Goal: Complete application form: Complete application form

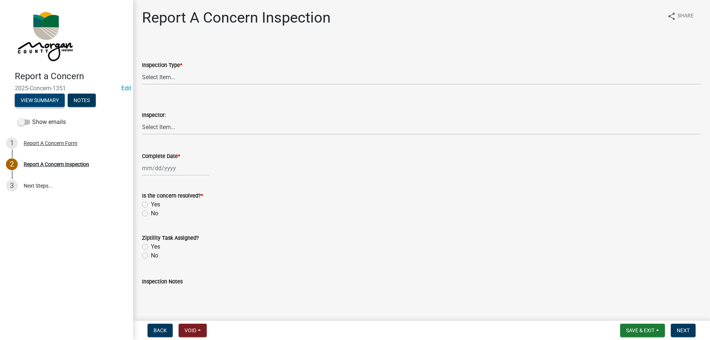
click at [41, 100] on button "View Summary" at bounding box center [40, 100] width 50 height 13
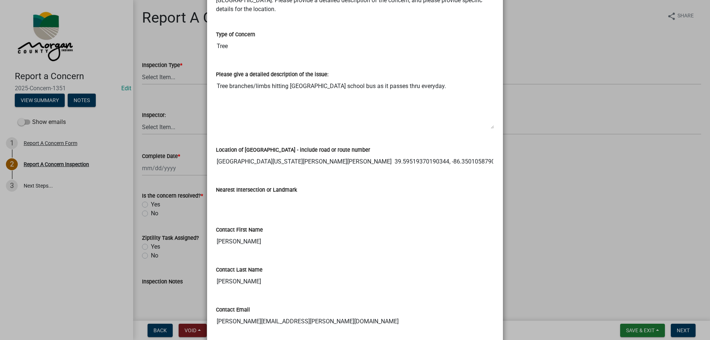
scroll to position [237, 0]
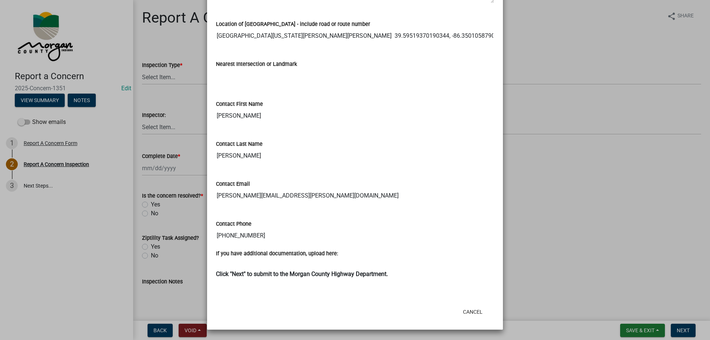
drag, startPoint x: 213, startPoint y: 111, endPoint x: 239, endPoint y: 110, distance: 26.3
click at [239, 110] on input "[PERSON_NAME]" at bounding box center [355, 115] width 278 height 15
drag, startPoint x: 239, startPoint y: 153, endPoint x: 213, endPoint y: 158, distance: 25.7
click at [216, 158] on input "[PERSON_NAME]" at bounding box center [355, 155] width 278 height 15
drag, startPoint x: 321, startPoint y: 197, endPoint x: 213, endPoint y: 202, distance: 107.8
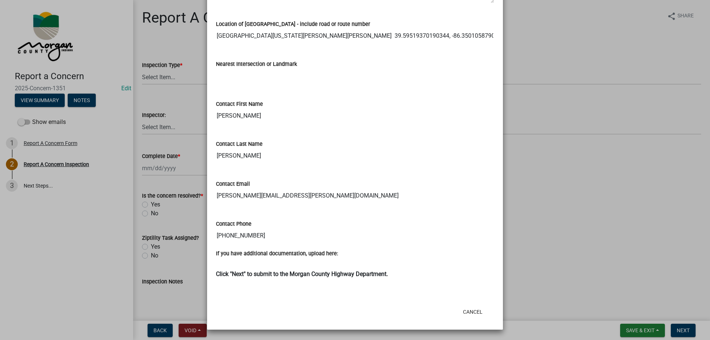
click at [216, 202] on input "[PERSON_NAME][EMAIL_ADDRESS][PERSON_NAME][DOMAIN_NAME]" at bounding box center [355, 195] width 278 height 15
drag, startPoint x: 276, startPoint y: 230, endPoint x: 225, endPoint y: 247, distance: 54.5
click at [225, 247] on div "Contact Phone [PHONE_NUMBER]" at bounding box center [354, 229] width 289 height 40
click at [236, 237] on input "[PHONE_NUMBER]" at bounding box center [355, 235] width 278 height 15
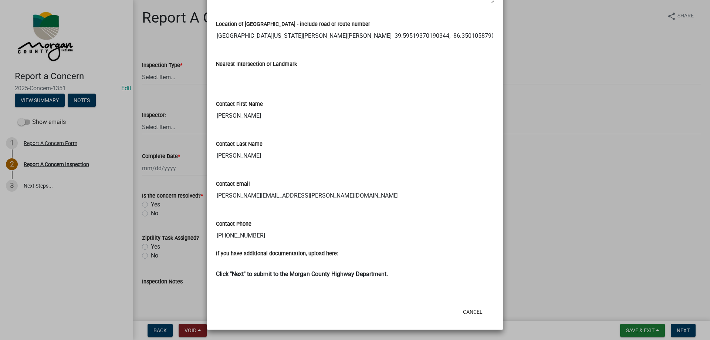
click at [236, 237] on input "[PHONE_NUMBER]" at bounding box center [355, 235] width 278 height 15
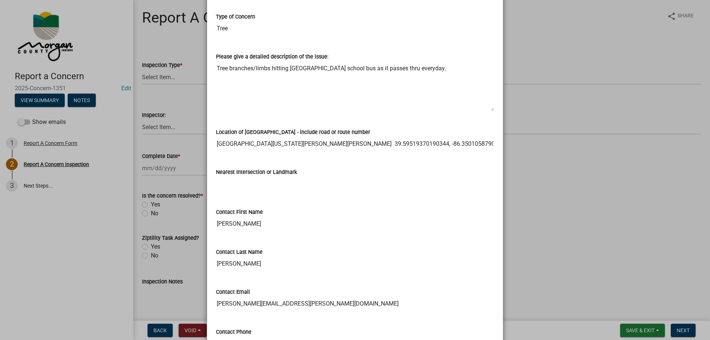
scroll to position [126, 0]
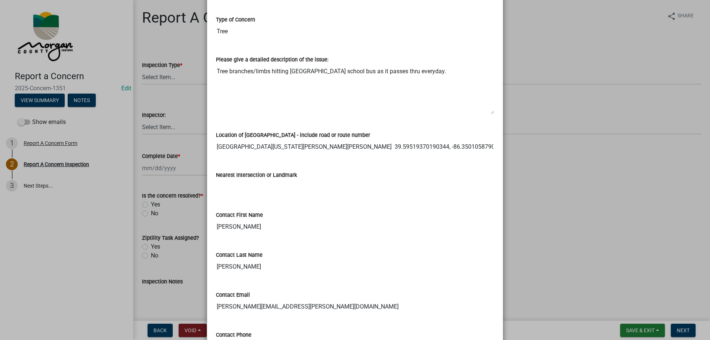
click at [268, 152] on input "[GEOGRAPHIC_DATA][US_STATE][PERSON_NAME][PERSON_NAME] 39.59519370190344, -86.35…" at bounding box center [355, 146] width 278 height 15
click at [260, 71] on textarea "Tree branches/limbs hitting [GEOGRAPHIC_DATA] school bus as it passes thru ever…" at bounding box center [355, 89] width 278 height 50
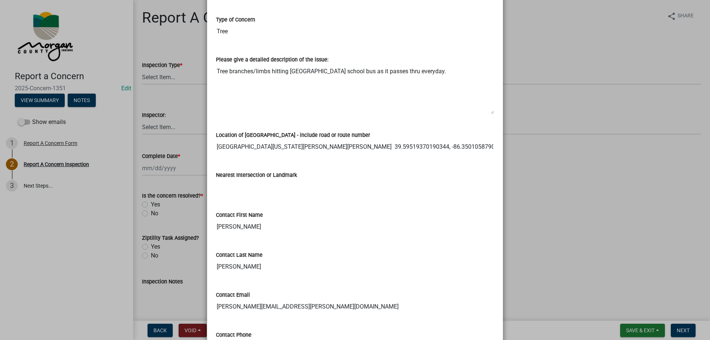
click at [260, 71] on textarea "Tree branches/limbs hitting [GEOGRAPHIC_DATA] school bus as it passes thru ever…" at bounding box center [355, 89] width 278 height 50
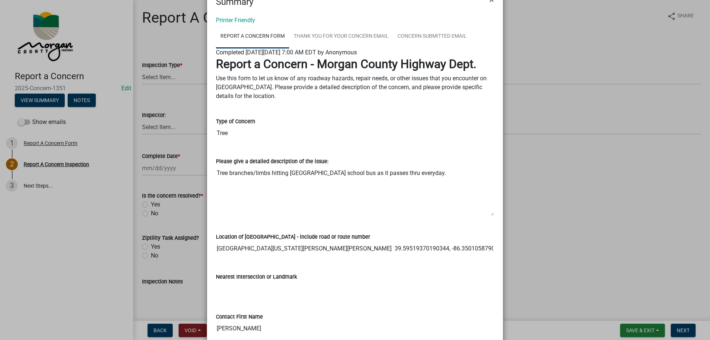
scroll to position [37, 0]
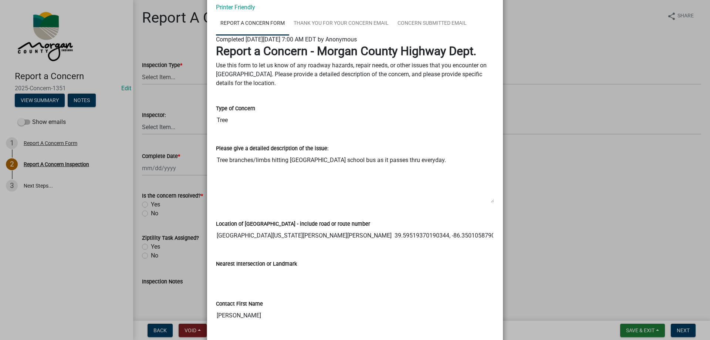
drag, startPoint x: 358, startPoint y: 233, endPoint x: 478, endPoint y: 239, distance: 120.0
click at [478, 239] on input "[GEOGRAPHIC_DATA][US_STATE][PERSON_NAME][PERSON_NAME] 39.59519370190344, -86.35…" at bounding box center [355, 235] width 278 height 15
click at [443, 266] on div "Nearest Intersection or Landmark" at bounding box center [355, 263] width 278 height 9
drag, startPoint x: 360, startPoint y: 234, endPoint x: 472, endPoint y: 235, distance: 111.7
click at [472, 235] on input "[GEOGRAPHIC_DATA][US_STATE][PERSON_NAME][PERSON_NAME] 39.59519370190344, -86.35…" at bounding box center [355, 235] width 278 height 15
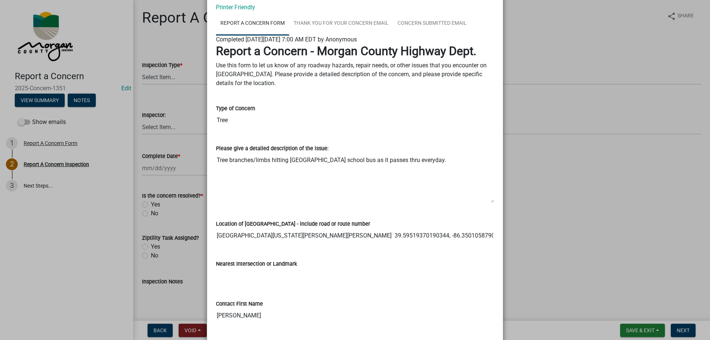
click at [324, 134] on div "Please give a detailed description of the issue: Tree branches/limbs hitting [G…" at bounding box center [355, 169] width 278 height 70
drag, startPoint x: 359, startPoint y: 237, endPoint x: 410, endPoint y: 235, distance: 51.1
click at [410, 235] on input "[GEOGRAPHIC_DATA][US_STATE][PERSON_NAME][PERSON_NAME] 39.59519370190344, -86.35…" at bounding box center [355, 235] width 278 height 15
click at [397, 203] on textarea "Tree branches/limbs hitting [GEOGRAPHIC_DATA] school bus as it passes thru ever…" at bounding box center [355, 178] width 278 height 50
drag, startPoint x: 382, startPoint y: 253, endPoint x: 331, endPoint y: 243, distance: 52.7
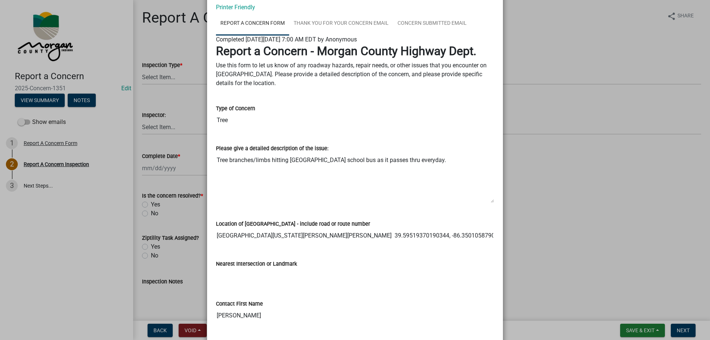
click at [331, 243] on wm-data-entity-view-list "Report a Concern - Morgan County Highway Dept. Use this form to let us know of …" at bounding box center [355, 264] width 278 height 440
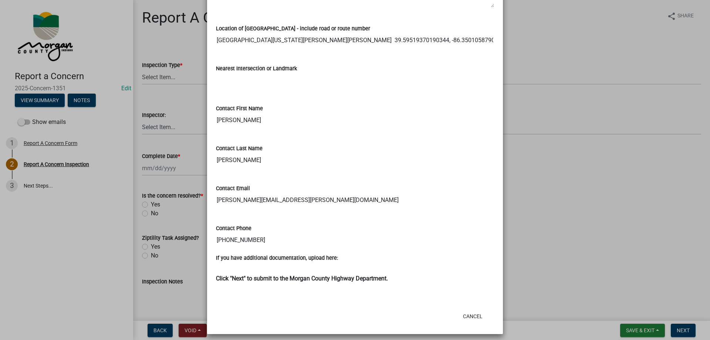
scroll to position [237, 0]
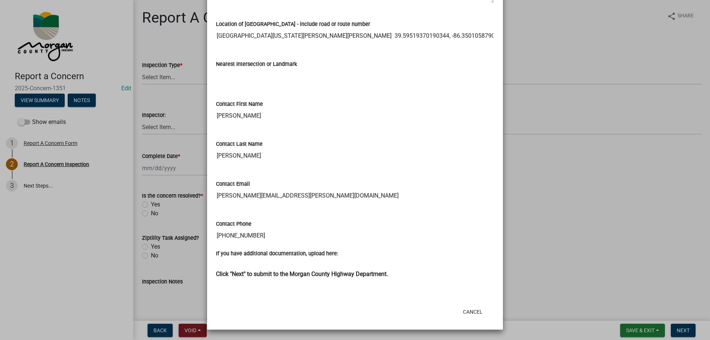
click at [357, 149] on input "[PERSON_NAME]" at bounding box center [355, 155] width 278 height 15
drag, startPoint x: 314, startPoint y: 198, endPoint x: 258, endPoint y: 155, distance: 70.4
click at [173, 192] on ngb-modal-window "Summary × Printer Friendly Report A Concern Form Thank You for Your Concern Ema…" at bounding box center [355, 170] width 710 height 340
click at [368, 106] on div "Contact First Name" at bounding box center [355, 104] width 278 height 9
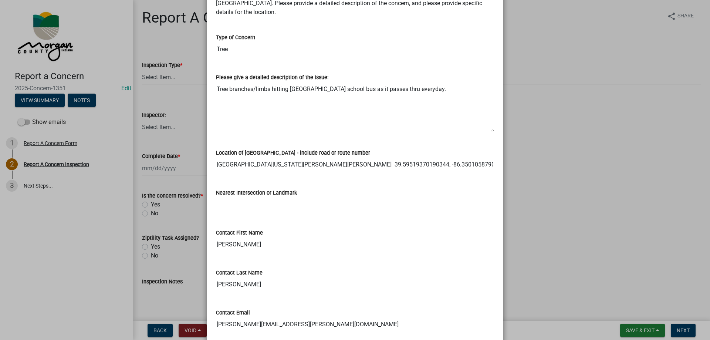
scroll to position [126, 0]
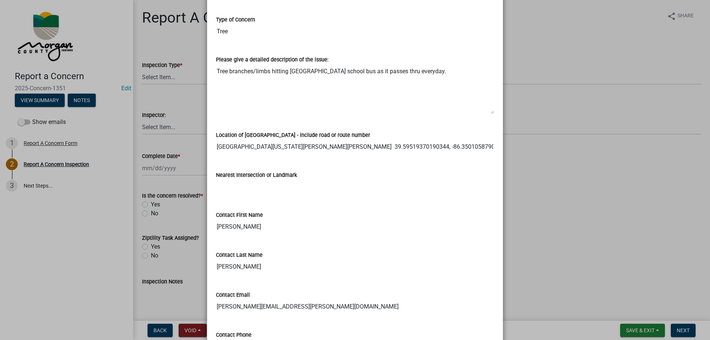
click at [624, 271] on ngb-modal-window "Summary × Printer Friendly Report A Concern Form Thank You for Your Concern Ema…" at bounding box center [355, 170] width 710 height 340
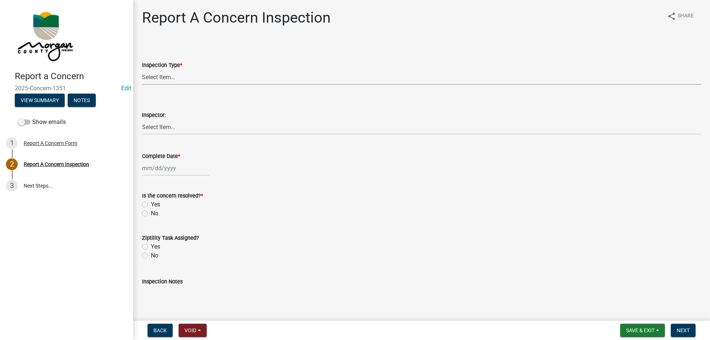
click at [202, 78] on select "Select Item... Pot Hole Patching Ditch Tree Sign Mowing Culvert Other" at bounding box center [421, 77] width 559 height 15
click at [142, 70] on select "Select Item... Pot Hole Patching Ditch Tree Sign Mowing Culvert Other" at bounding box center [421, 77] width 559 height 15
select select "05549d27-706b-4fc5-87d5-786b3b3055f9"
click at [183, 126] on select "Select Item... [PERSON_NAME] [PERSON_NAME] [PERSON_NAME] [PERSON_NAME] [PERSON_…" at bounding box center [421, 126] width 559 height 15
click at [142, 119] on select "Select Item... [PERSON_NAME] [PERSON_NAME] [PERSON_NAME] [PERSON_NAME] [PERSON_…" at bounding box center [421, 126] width 559 height 15
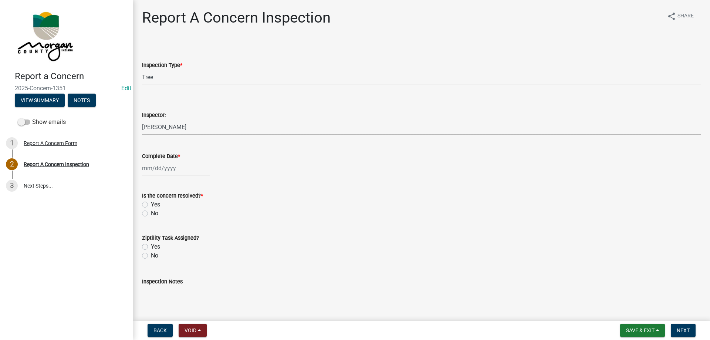
select select "8bda91b2-ac7b-41e2-ae5b-cef6dd645a83"
click at [164, 178] on wm-data-entity-input "Complete Date *" at bounding box center [421, 161] width 559 height 41
click at [167, 171] on div at bounding box center [176, 168] width 68 height 15
select select "9"
select select "2025"
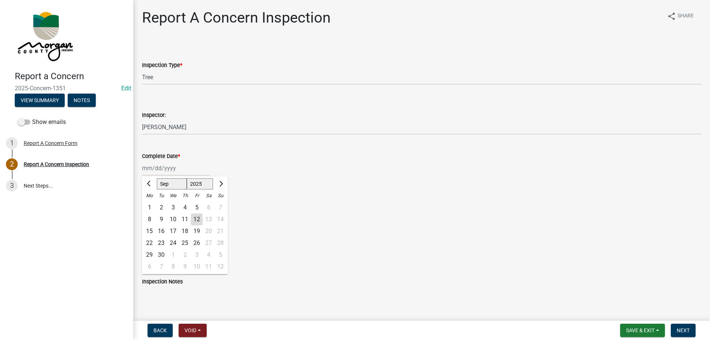
click at [199, 225] on div "12" at bounding box center [197, 219] width 12 height 12
type input "[DATE]"
click at [151, 205] on label "Yes" at bounding box center [155, 204] width 9 height 9
click at [151, 205] on input "Yes" at bounding box center [153, 202] width 5 height 5
radio input "true"
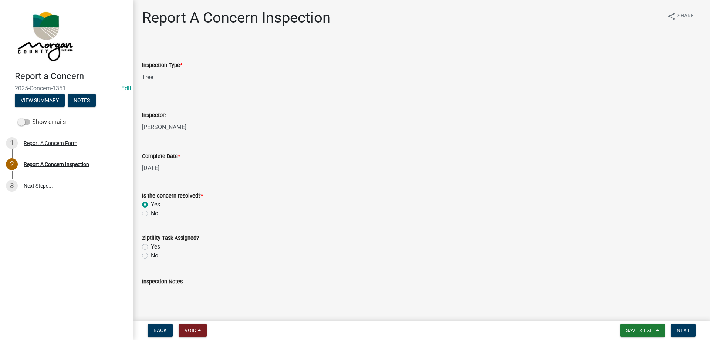
click at [151, 245] on label "Yes" at bounding box center [155, 246] width 9 height 9
click at [151, 245] on input "Yes" at bounding box center [153, 244] width 5 height 5
radio input "true"
click at [233, 295] on textarea "Inspection Notes" at bounding box center [421, 303] width 559 height 35
type textarea "sent to D3"
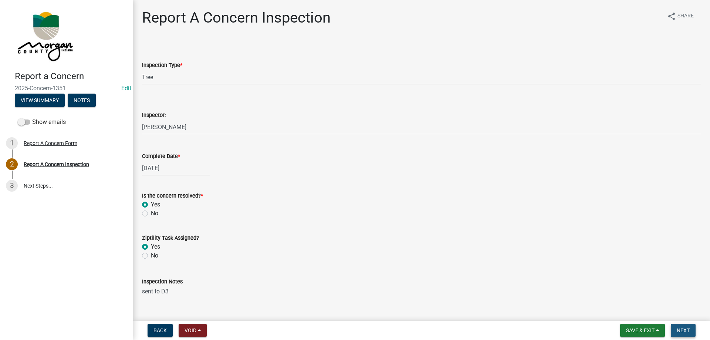
click at [680, 330] on span "Next" at bounding box center [683, 330] width 13 height 6
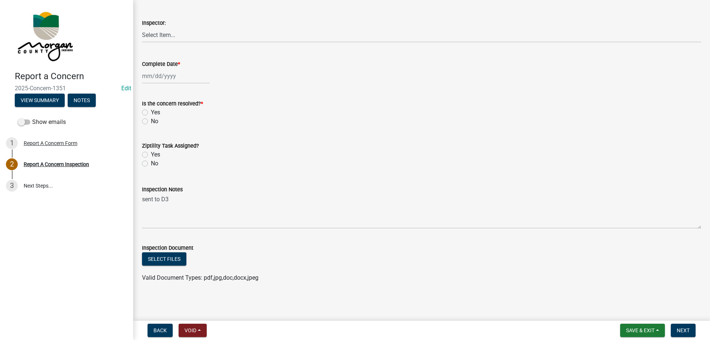
scroll to position [0, 0]
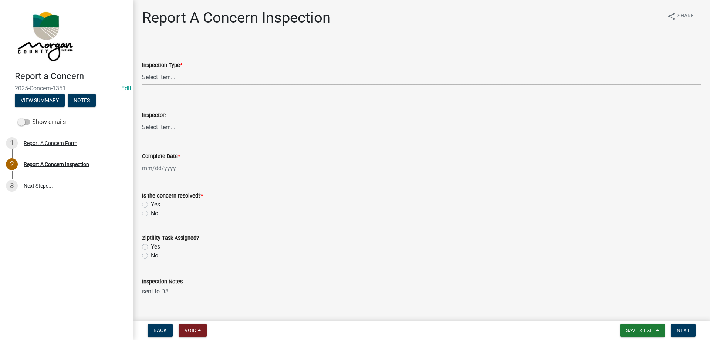
click at [159, 71] on select "Select Item... Pot Hole Patching Ditch Tree Sign Mowing Culvert Other" at bounding box center [421, 77] width 559 height 15
click at [142, 70] on select "Select Item... Pot Hole Patching Ditch Tree Sign Mowing Culvert Other" at bounding box center [421, 77] width 559 height 15
select select "05549d27-706b-4fc5-87d5-786b3b3055f9"
click at [148, 126] on select "Select Item... [PERSON_NAME] [PERSON_NAME] [PERSON_NAME] [PERSON_NAME] [PERSON_…" at bounding box center [421, 126] width 559 height 15
click at [142, 119] on select "Select Item... [PERSON_NAME] [PERSON_NAME] [PERSON_NAME] [PERSON_NAME] [PERSON_…" at bounding box center [421, 126] width 559 height 15
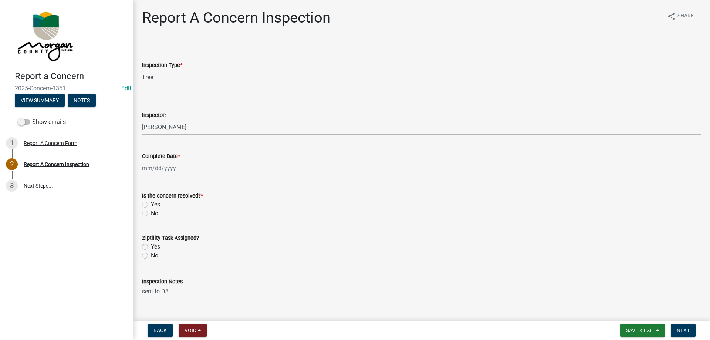
select select "8bda91b2-ac7b-41e2-ae5b-cef6dd645a83"
click at [148, 162] on div at bounding box center [176, 168] width 68 height 15
select select "9"
select select "2025"
click at [192, 215] on div "12" at bounding box center [197, 219] width 12 height 12
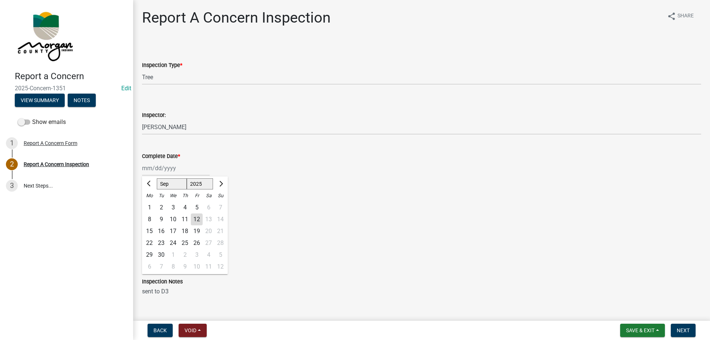
type input "[DATE]"
click at [151, 204] on label "Yes" at bounding box center [155, 204] width 9 height 9
click at [151, 204] on input "Yes" at bounding box center [153, 202] width 5 height 5
radio input "true"
click at [151, 246] on label "Yes" at bounding box center [155, 246] width 9 height 9
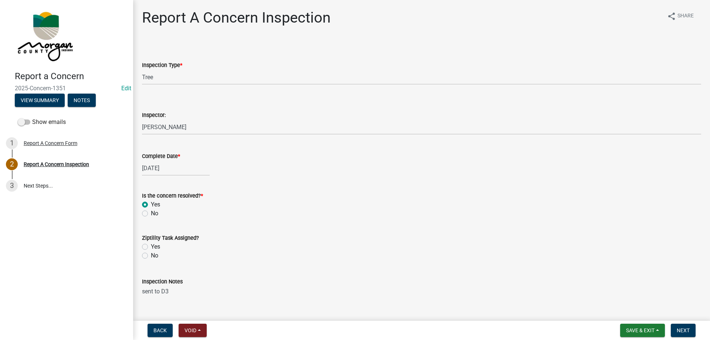
click at [151, 246] on input "Yes" at bounding box center [153, 244] width 5 height 5
radio input "true"
click at [682, 331] on span "Next" at bounding box center [683, 330] width 13 height 6
click at [48, 99] on button "View Summary" at bounding box center [40, 100] width 50 height 13
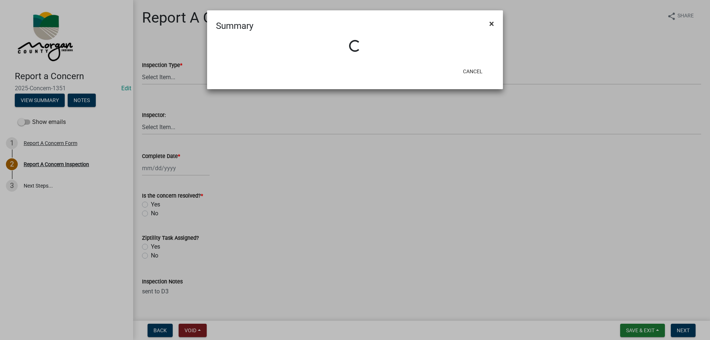
click at [493, 24] on span "×" at bounding box center [491, 23] width 5 height 10
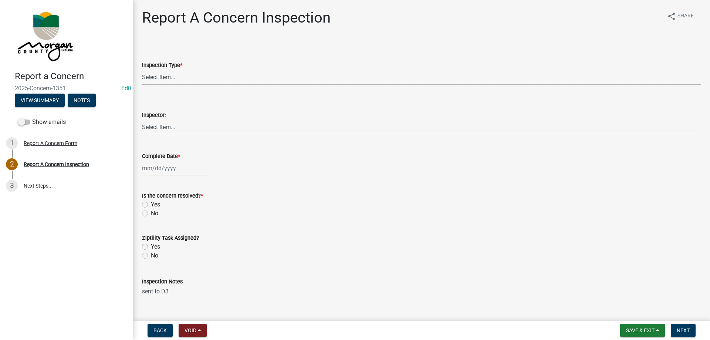
click at [172, 72] on select "Select Item... Pot Hole Patching Ditch Tree Sign Mowing Culvert Other" at bounding box center [421, 77] width 559 height 15
click at [142, 70] on select "Select Item... Pot Hole Patching Ditch Tree Sign Mowing Culvert Other" at bounding box center [421, 77] width 559 height 15
select select "05549d27-706b-4fc5-87d5-786b3b3055f9"
click at [155, 119] on div "Inspector:" at bounding box center [421, 115] width 559 height 9
click at [158, 130] on select "Select Item... [PERSON_NAME] [PERSON_NAME] [PERSON_NAME] [PERSON_NAME] [PERSON_…" at bounding box center [421, 126] width 559 height 15
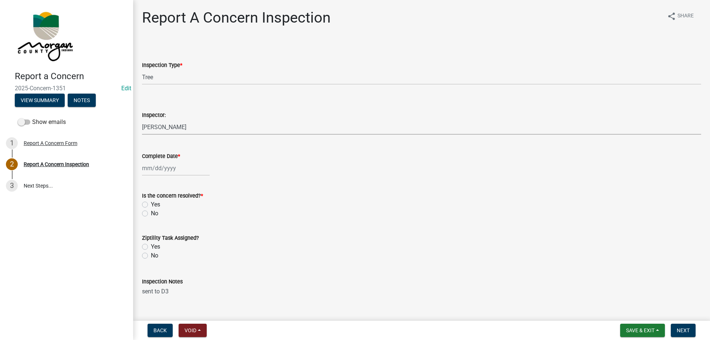
click at [142, 119] on select "Select Item... [PERSON_NAME] [PERSON_NAME] [PERSON_NAME] [PERSON_NAME] [PERSON_…" at bounding box center [421, 126] width 559 height 15
select select "8bda91b2-ac7b-41e2-ae5b-cef6dd645a83"
click at [151, 169] on div at bounding box center [176, 168] width 68 height 15
select select "9"
select select "2025"
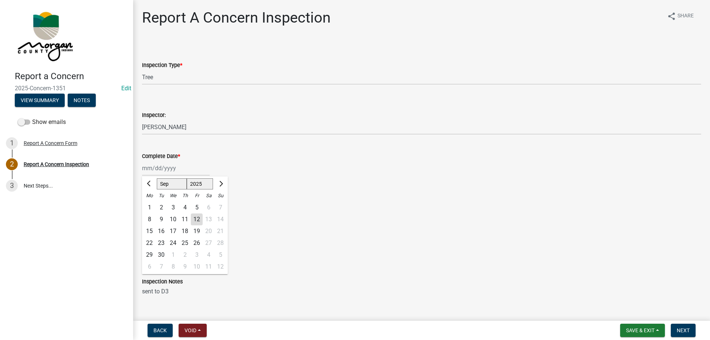
click at [197, 219] on div "12" at bounding box center [197, 219] width 12 height 12
type input "[DATE]"
click at [151, 206] on label "Yes" at bounding box center [155, 204] width 9 height 9
click at [151, 205] on input "Yes" at bounding box center [153, 202] width 5 height 5
radio input "true"
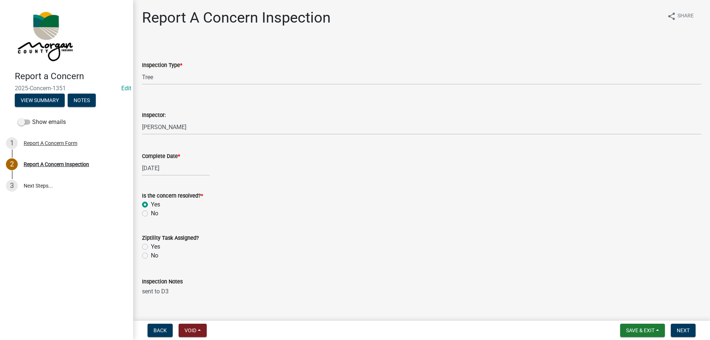
click at [151, 245] on label "Yes" at bounding box center [155, 246] width 9 height 9
click at [151, 245] on input "Yes" at bounding box center [153, 244] width 5 height 5
radio input "true"
click at [685, 327] on span "Next" at bounding box center [683, 330] width 13 height 6
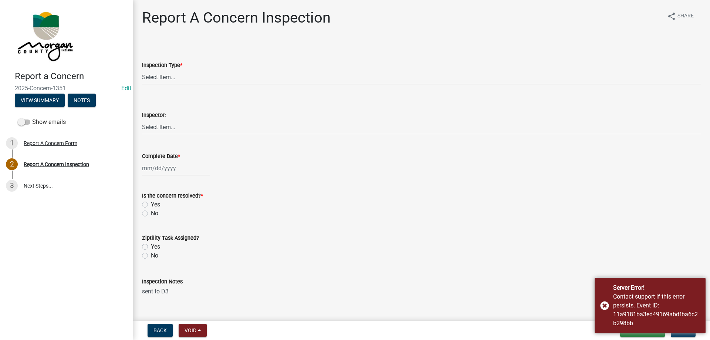
click at [41, 61] on img at bounding box center [45, 35] width 60 height 55
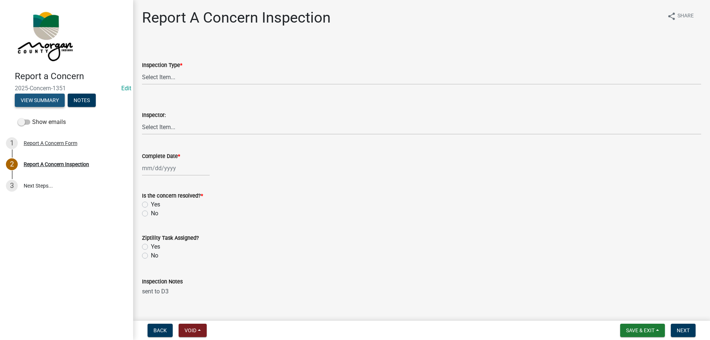
click at [40, 101] on button "View Summary" at bounding box center [40, 100] width 50 height 13
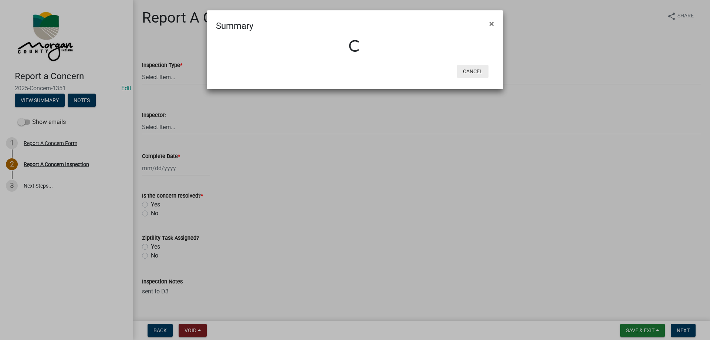
click at [469, 73] on button "Cancel" at bounding box center [472, 71] width 31 height 13
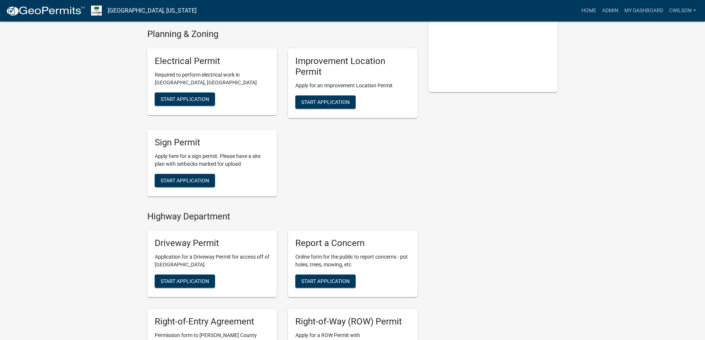
scroll to position [222, 0]
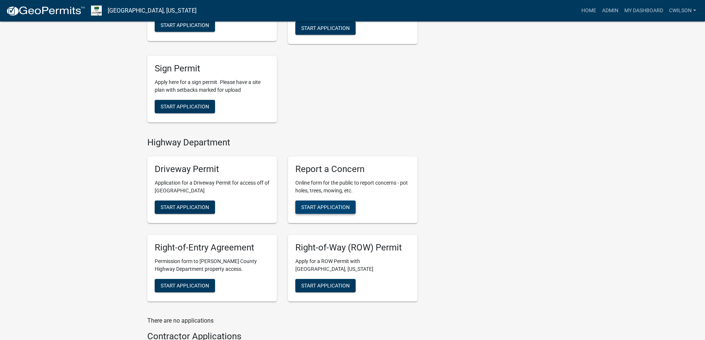
click at [327, 203] on button "Start Application" at bounding box center [325, 206] width 60 height 13
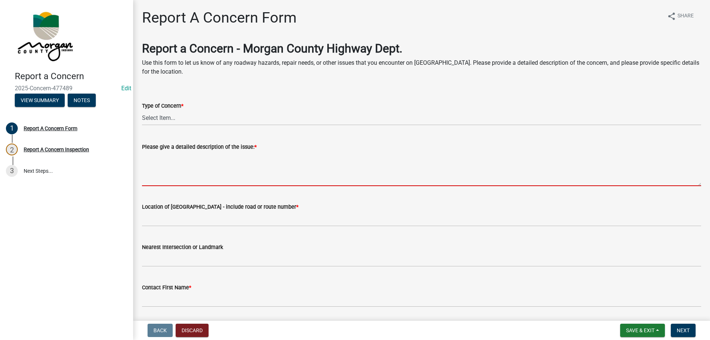
click at [189, 160] on textarea "Please give a detailed description of the issue: *" at bounding box center [421, 168] width 559 height 35
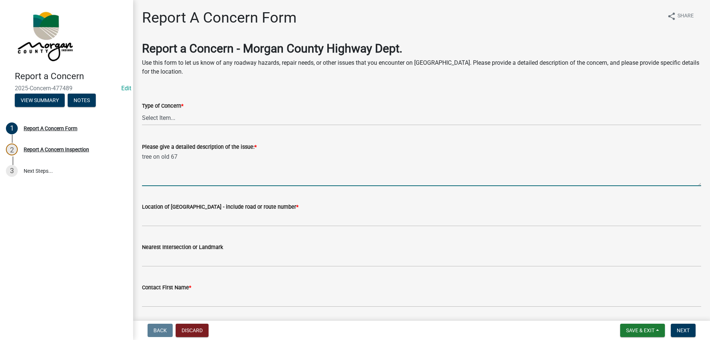
type textarea "tree on old 67"
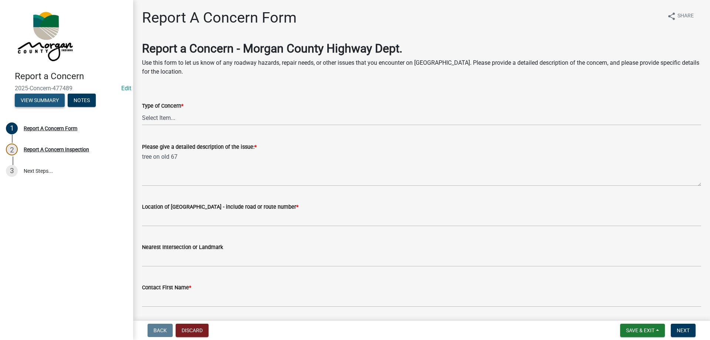
click at [37, 102] on button "View Summary" at bounding box center [40, 100] width 50 height 13
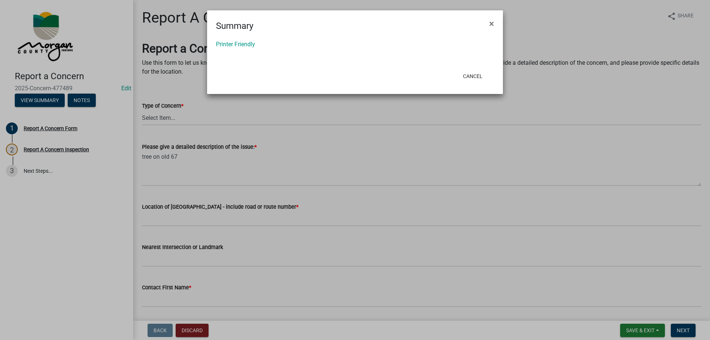
click at [573, 89] on ngb-modal-window "Summary × Printer Friendly Cancel" at bounding box center [355, 170] width 710 height 340
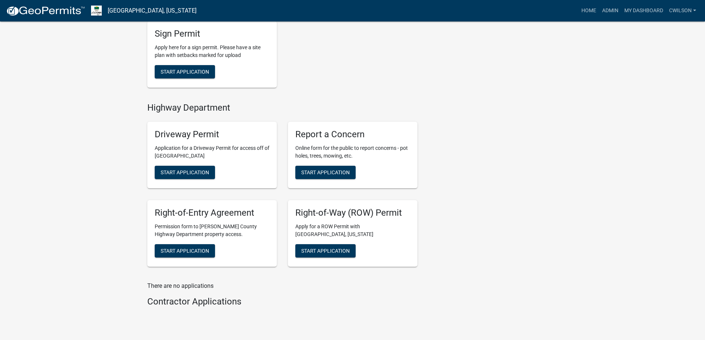
scroll to position [259, 0]
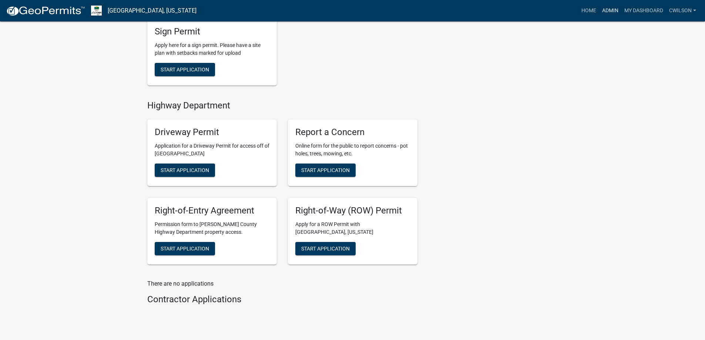
click at [609, 9] on link "Admin" at bounding box center [610, 11] width 22 height 14
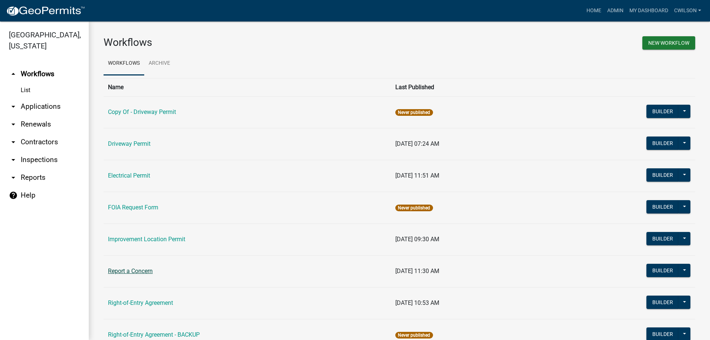
click at [129, 274] on link "Report a Concern" at bounding box center [130, 270] width 45 height 7
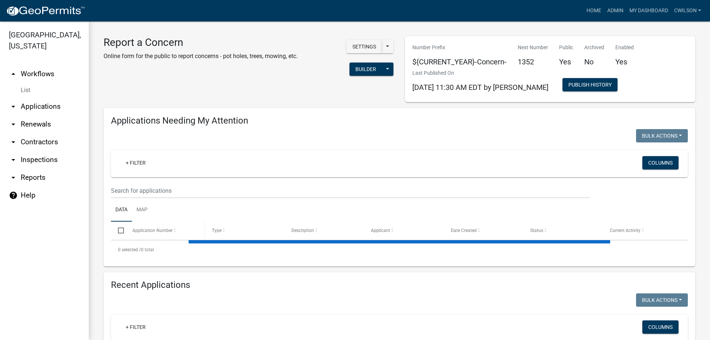
select select "2: 50"
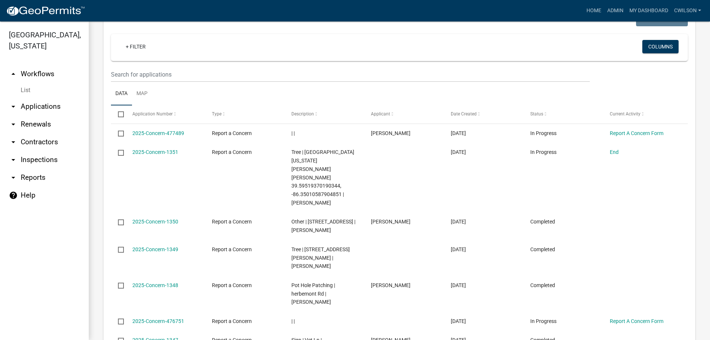
scroll to position [666, 0]
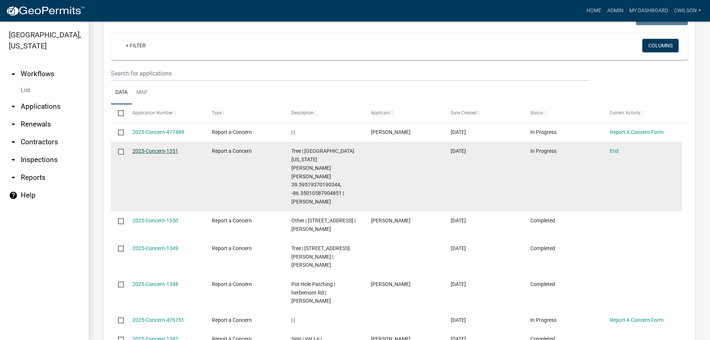
click at [157, 148] on link "2025-Concern-1351" at bounding box center [155, 151] width 46 height 6
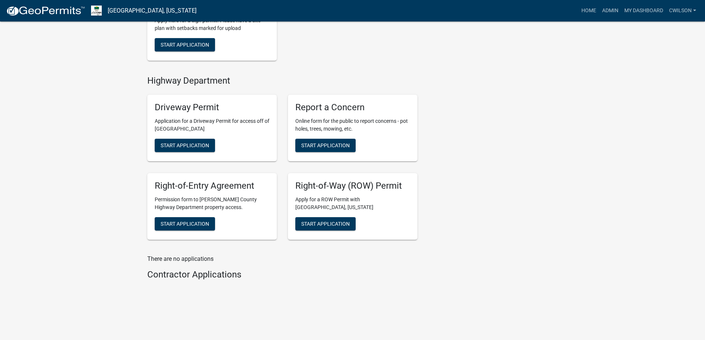
scroll to position [284, 0]
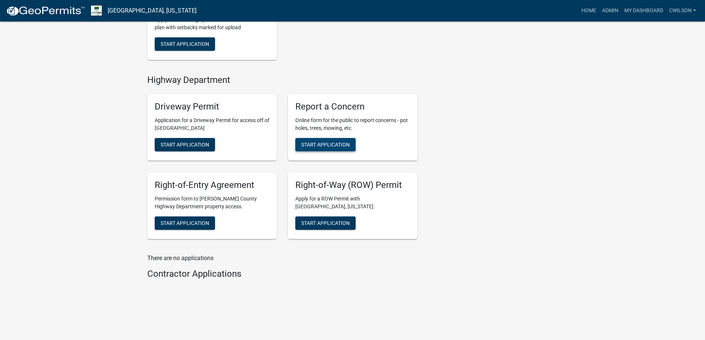
click at [333, 141] on button "Start Application" at bounding box center [325, 144] width 60 height 13
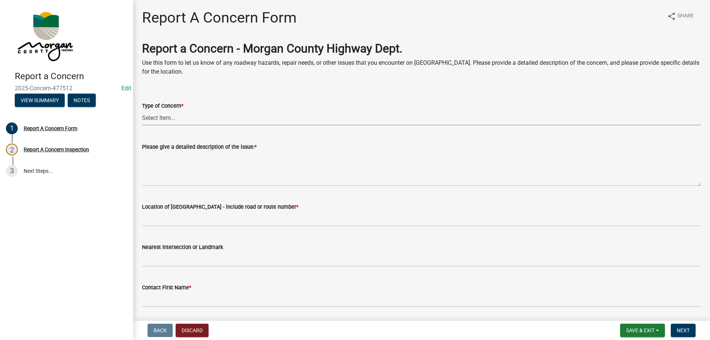
click at [168, 121] on select "Select Item... Pot Hole Patching Ditch Tree Sign Mowing Culvert Other" at bounding box center [421, 117] width 559 height 15
click at [142, 110] on select "Select Item... Pot Hole Patching Ditch Tree Sign Mowing Culvert Other" at bounding box center [421, 117] width 559 height 15
select select "3582e9dc-d8cd-4526-a2d9-157cc62522fd"
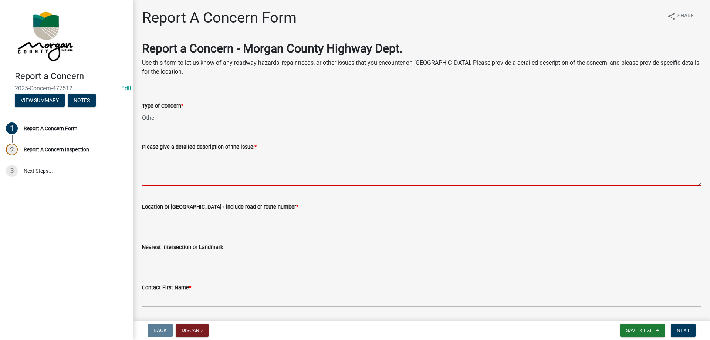
click at [164, 169] on textarea "Please give a detailed description of the issue: *" at bounding box center [421, 168] width 559 height 35
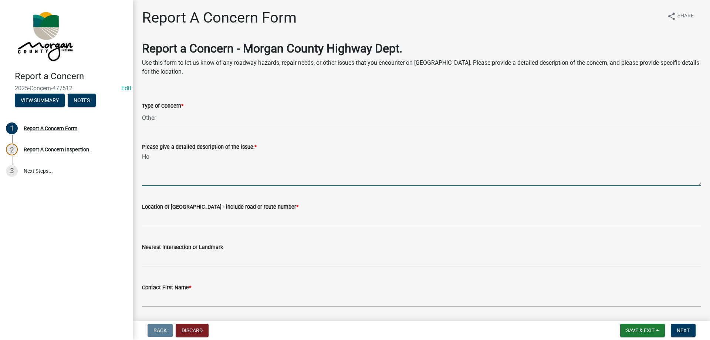
type textarea "H"
type textarea "w"
click at [189, 155] on textarea "While mowing our r.o.w on [PERSON_NAME]" at bounding box center [421, 168] width 559 height 35
click at [351, 159] on textarea "While mowing your r.o.w on [PERSON_NAME]" at bounding box center [421, 168] width 559 height 35
click at [143, 155] on textarea "While mowing your r.o.w on [PERSON_NAME] one of your mowers got into my mailbox…" at bounding box center [421, 168] width 559 height 35
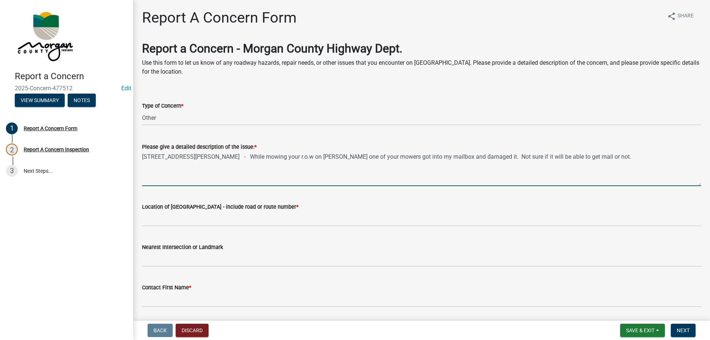
type textarea "[STREET_ADDRESS][PERSON_NAME] - While mowing your r.o.w on [PERSON_NAME] one of…"
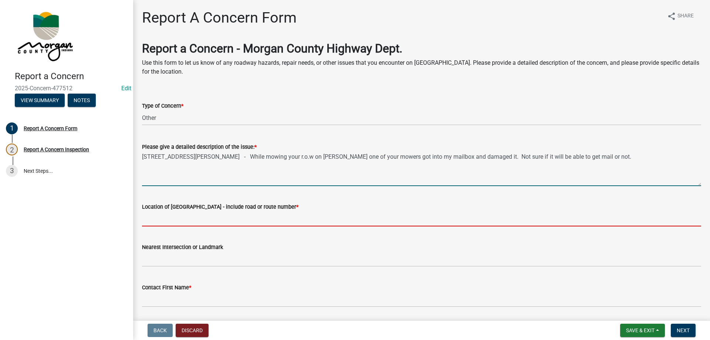
click at [172, 220] on input "Location of [GEOGRAPHIC_DATA] - include road or route number *" at bounding box center [421, 218] width 559 height 15
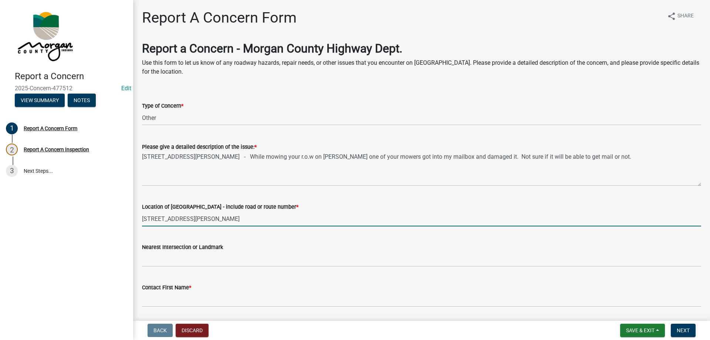
type input "[STREET_ADDRESS][PERSON_NAME]"
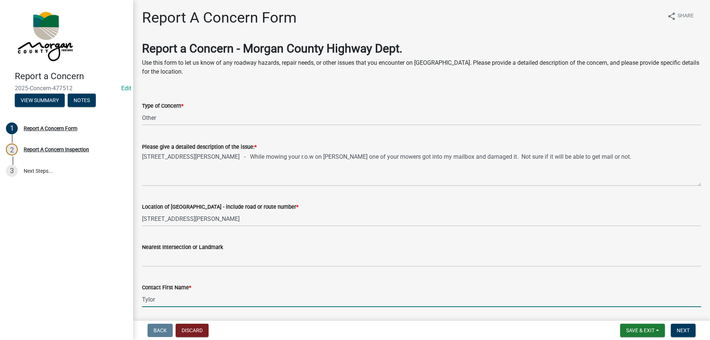
type input "Tylor"
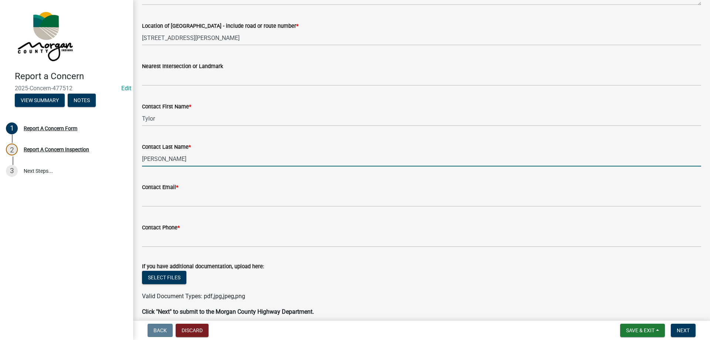
type input "Perry"
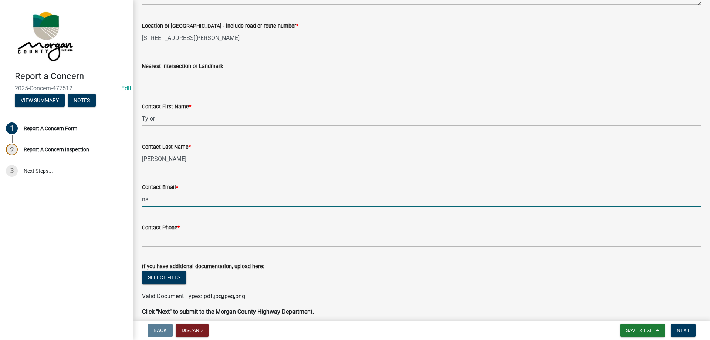
type input "na@na.na"
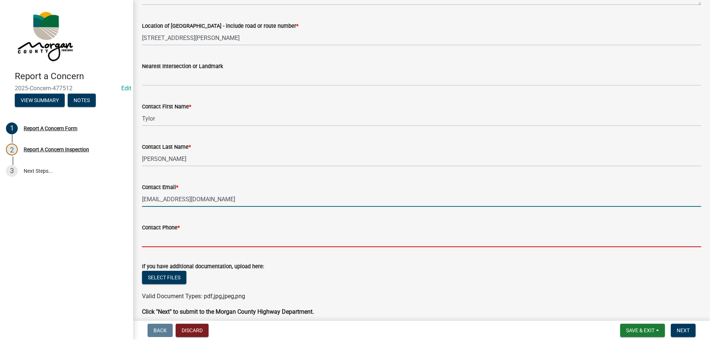
click at [184, 239] on input "Contact Phone *" at bounding box center [421, 239] width 559 height 15
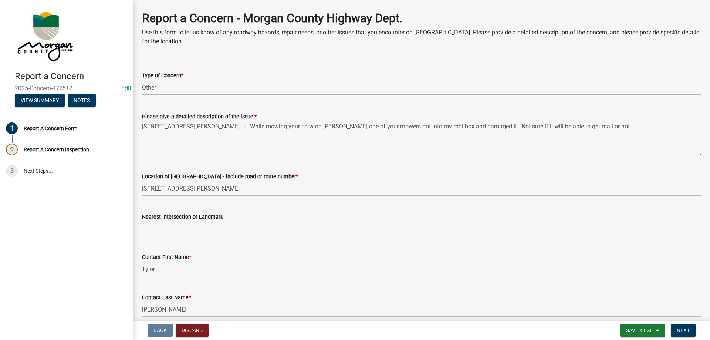
scroll to position [0, 0]
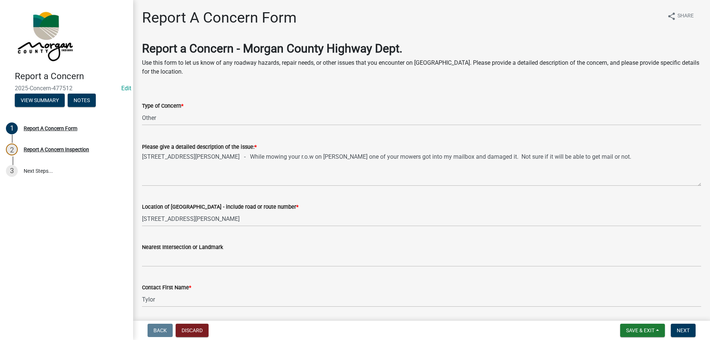
type input "812-821-1121"
click at [142, 156] on div "Please give a detailed description of the issue: * 10148 N Pennington Rd - Whil…" at bounding box center [422, 159] width 570 height 54
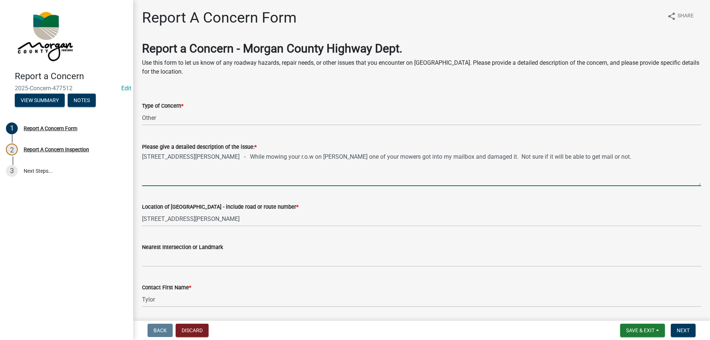
click at [279, 155] on textarea "10148 N Pennington Rd - While mowing your r.o.w on Pennington Rd one of your mo…" at bounding box center [421, 168] width 559 height 35
drag, startPoint x: 144, startPoint y: 155, endPoint x: 710, endPoint y: 147, distance: 566.4
click at [710, 147] on main "Report A Concern Form share Share Report a Concern - Morgan County Highway Dept…" at bounding box center [421, 159] width 577 height 318
type textarea "10148 N Pennington Rd - While mowing your right of way on Pennington Rd one of …"
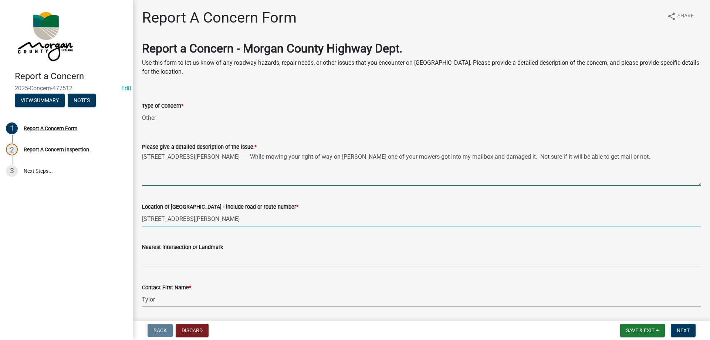
click at [200, 218] on input "10148 N Pennington Rd" at bounding box center [421, 218] width 559 height 15
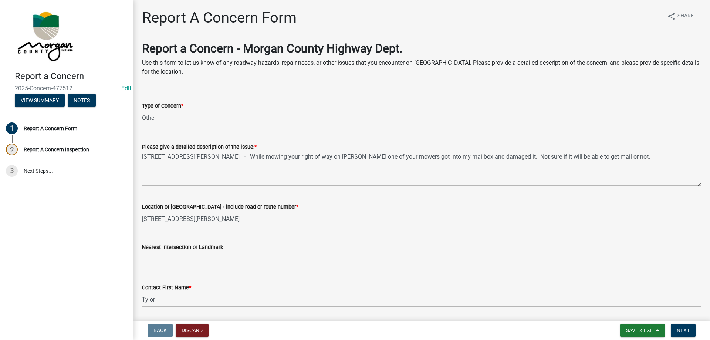
click at [200, 218] on input "10148 N Pennington Rd" at bounding box center [421, 218] width 559 height 15
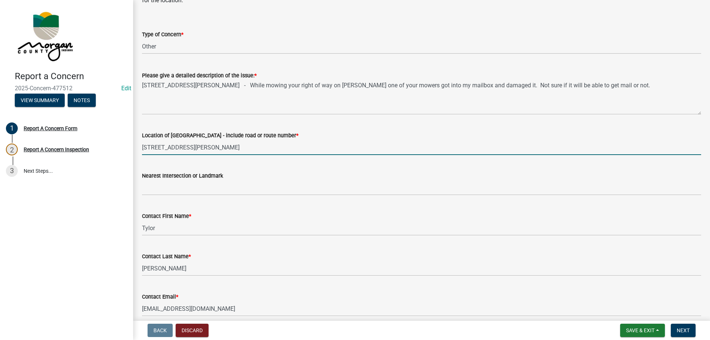
scroll to position [74, 0]
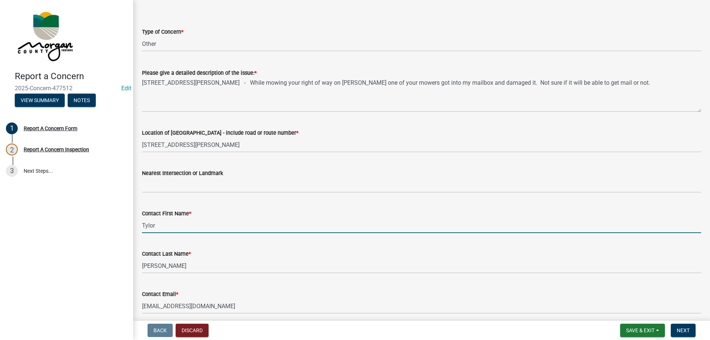
click at [180, 226] on input "Tylor" at bounding box center [421, 225] width 559 height 15
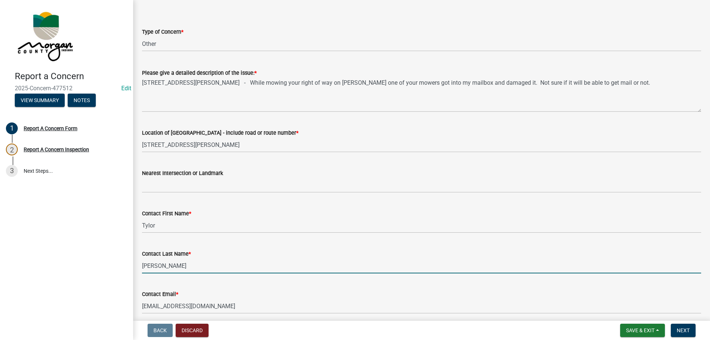
click at [166, 264] on input "Perry" at bounding box center [421, 265] width 559 height 15
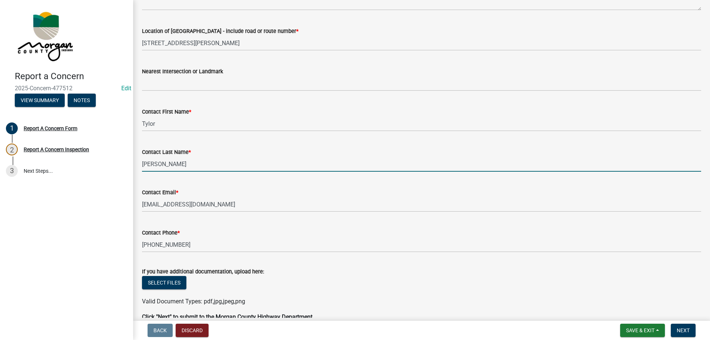
scroll to position [185, 0]
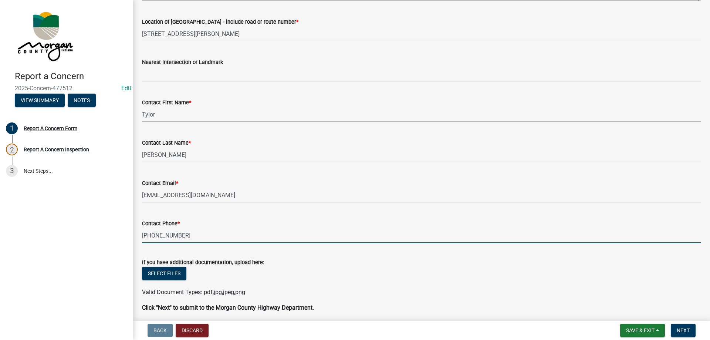
click at [174, 235] on input "812-821-1121" at bounding box center [421, 235] width 559 height 15
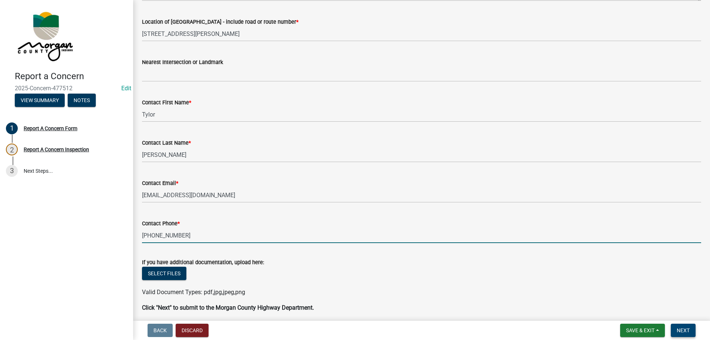
click at [680, 326] on button "Next" at bounding box center [683, 330] width 25 height 13
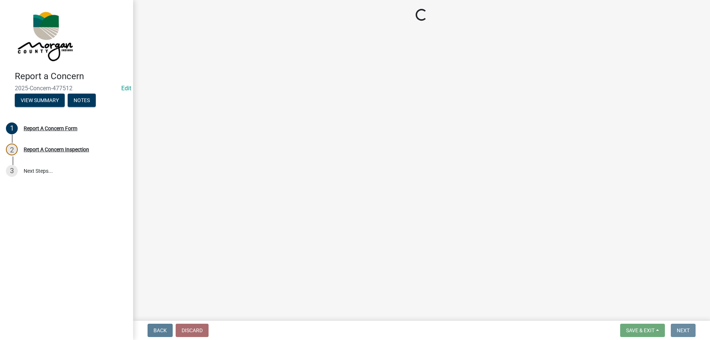
scroll to position [0, 0]
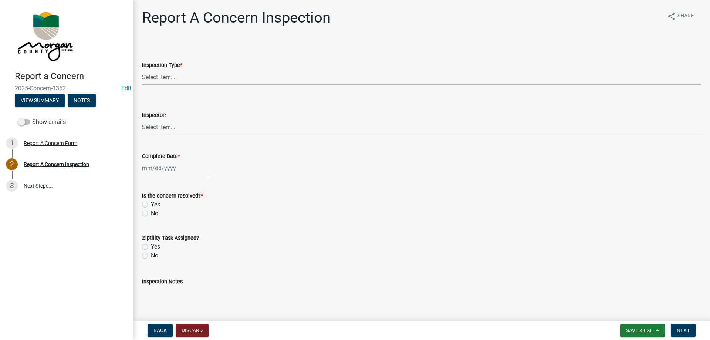
click at [176, 76] on select "Select Item... Pot Hole Patching Ditch Tree Sign Mowing Culvert Other" at bounding box center [421, 77] width 559 height 15
click at [142, 70] on select "Select Item... Pot Hole Patching Ditch Tree Sign Mowing Culvert Other" at bounding box center [421, 77] width 559 height 15
select select "eaace79d-96b0-4607-b41c-7bf69088e196"
click at [179, 130] on select "Select Item... [PERSON_NAME] [PERSON_NAME] [PERSON_NAME] [PERSON_NAME] [PERSON_…" at bounding box center [421, 126] width 559 height 15
click at [142, 119] on select "Select Item... [PERSON_NAME] [PERSON_NAME] [PERSON_NAME] [PERSON_NAME] [PERSON_…" at bounding box center [421, 126] width 559 height 15
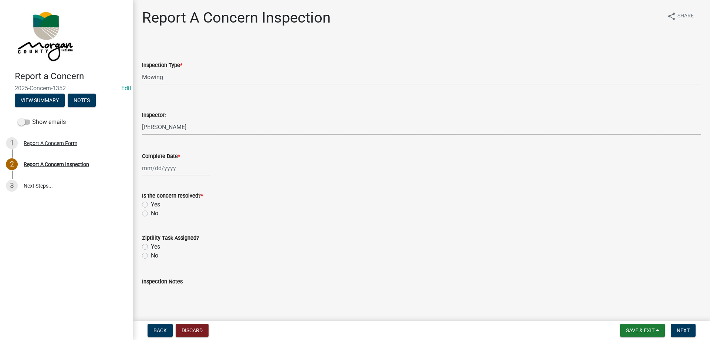
select select "8bda91b2-ac7b-41e2-ae5b-cef6dd645a83"
click at [171, 165] on div at bounding box center [176, 168] width 68 height 15
select select "9"
select select "2025"
click at [193, 217] on div "12" at bounding box center [197, 219] width 12 height 12
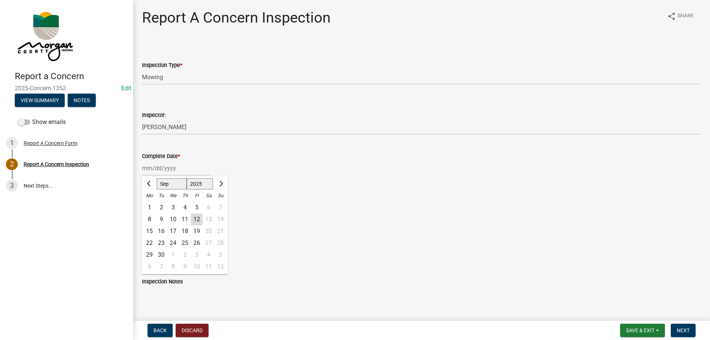
type input "[DATE]"
click at [151, 206] on label "Yes" at bounding box center [155, 204] width 9 height 9
click at [151, 205] on input "Yes" at bounding box center [153, 202] width 5 height 5
radio input "true"
click at [151, 246] on label "Yes" at bounding box center [155, 246] width 9 height 9
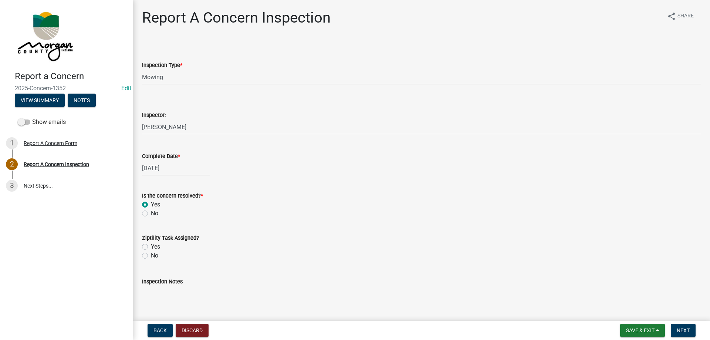
click at [151, 246] on input "Yes" at bounding box center [153, 244] width 5 height 5
radio input "true"
click at [169, 298] on textarea "Inspection Notes" at bounding box center [421, 303] width 559 height 35
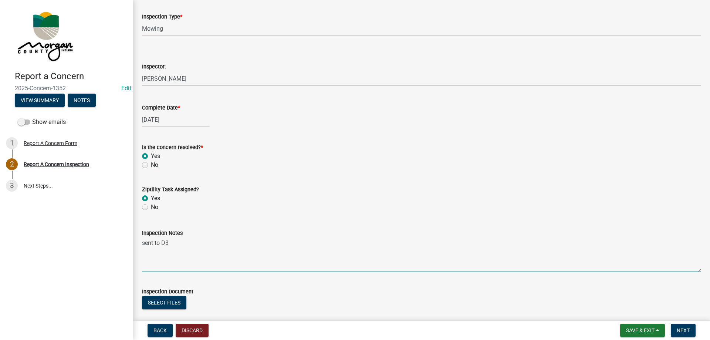
scroll to position [92, 0]
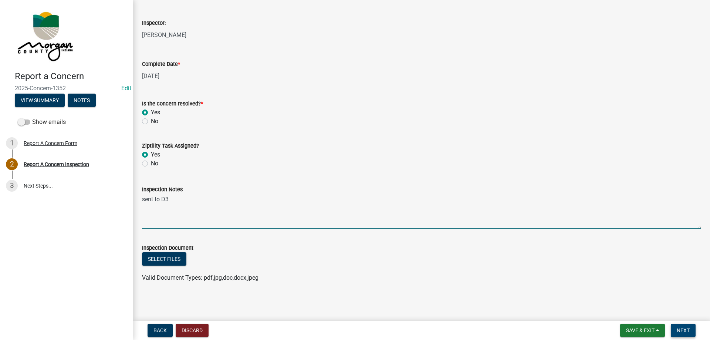
type textarea "sent to D3"
click at [685, 328] on span "Next" at bounding box center [683, 330] width 13 height 6
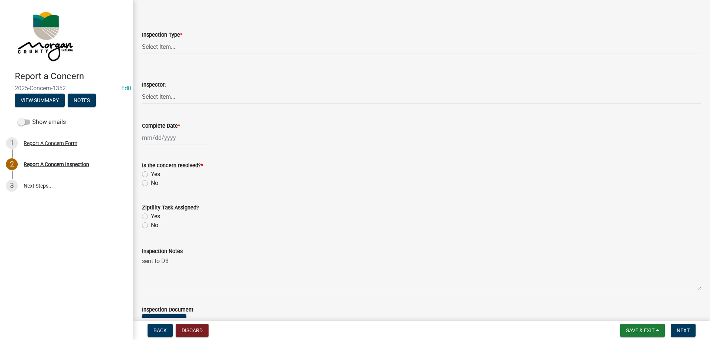
scroll to position [0, 0]
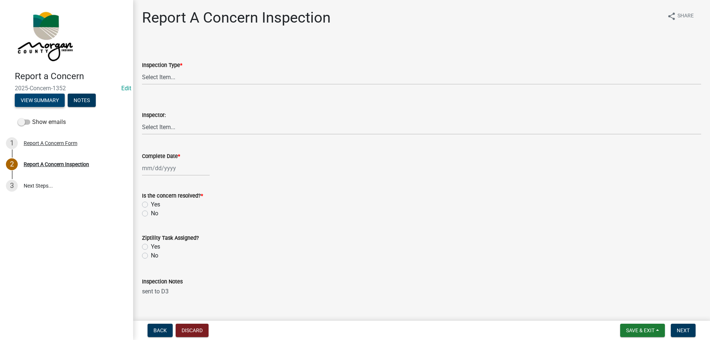
click at [46, 101] on button "View Summary" at bounding box center [40, 100] width 50 height 13
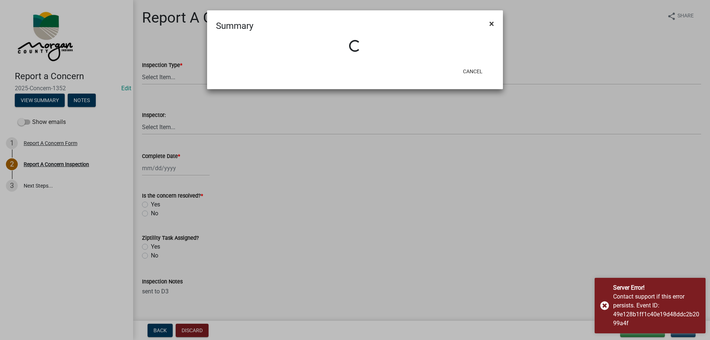
click at [490, 23] on span "×" at bounding box center [491, 23] width 5 height 10
